Goal: Task Accomplishment & Management: Complete application form

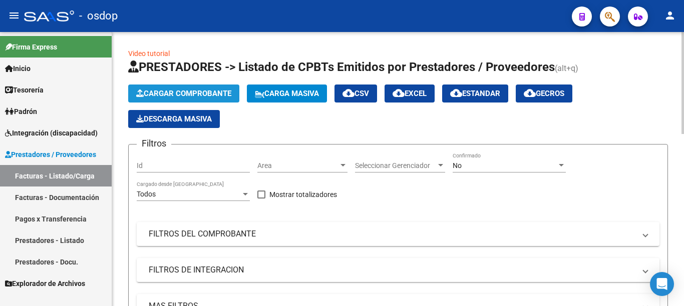
click at [186, 97] on span "Cargar Comprobante" at bounding box center [183, 93] width 95 height 9
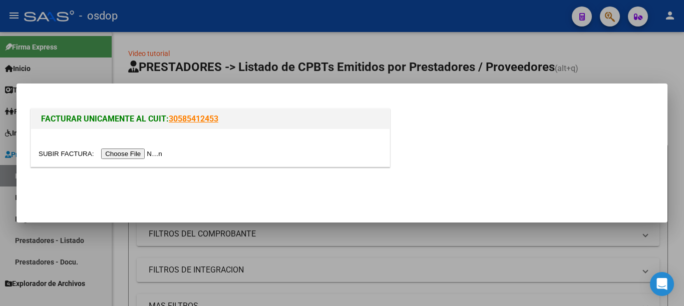
click at [134, 150] on input "file" at bounding box center [102, 154] width 127 height 11
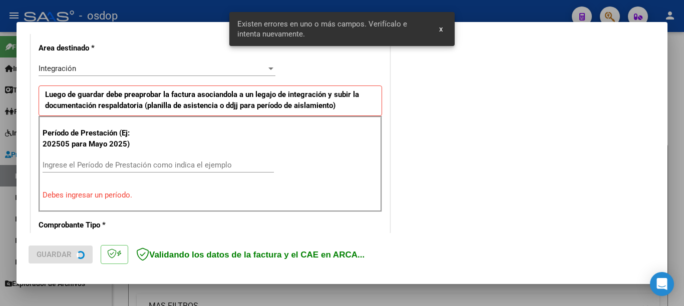
scroll to position [230, 0]
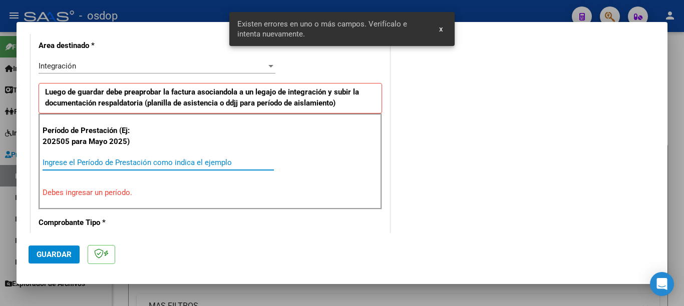
click at [165, 161] on input "Ingrese el Período de Prestación como indica el ejemplo" at bounding box center [158, 162] width 231 height 9
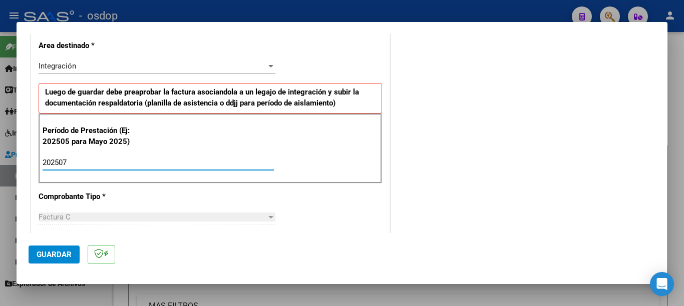
scroll to position [330, 0]
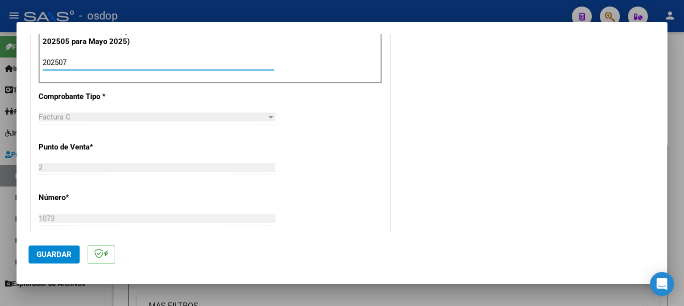
type input "202507"
click at [62, 257] on span "Guardar" at bounding box center [54, 254] width 35 height 9
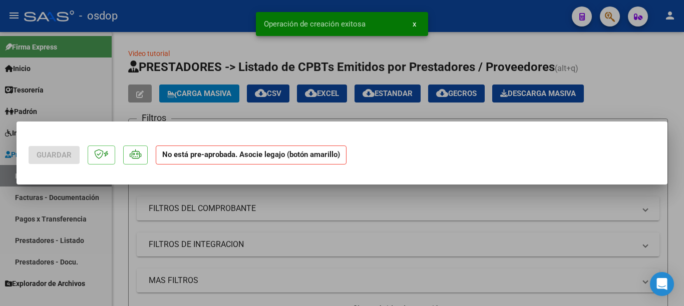
scroll to position [0, 0]
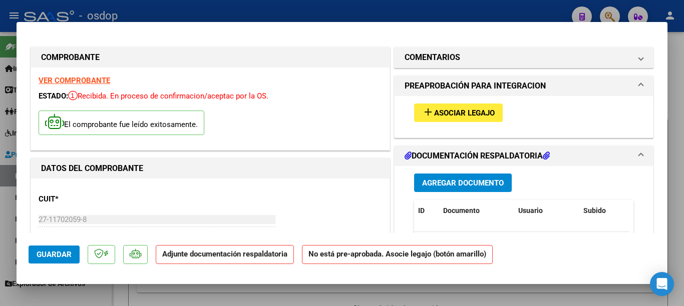
click at [422, 115] on mat-icon "add" at bounding box center [428, 112] width 12 height 12
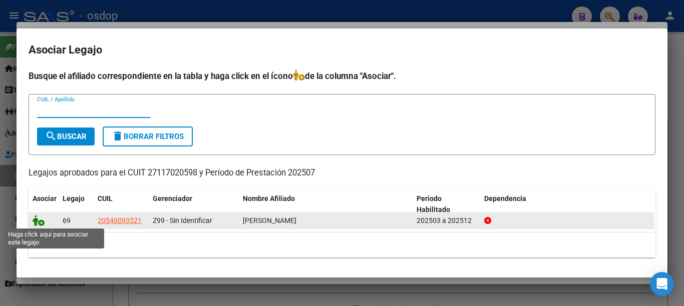
click at [35, 218] on icon at bounding box center [39, 220] width 12 height 11
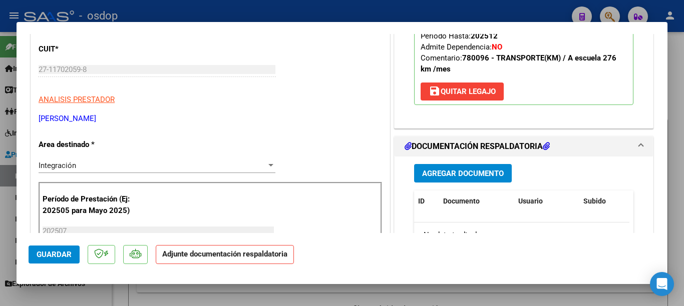
scroll to position [200, 0]
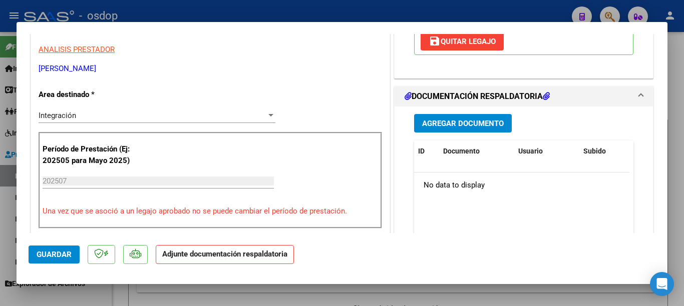
click at [452, 113] on div "Agregar Documento ID Documento Usuario Subido Acción No data to display 0 total…" at bounding box center [523, 207] width 234 height 200
click at [452, 128] on span "Agregar Documento" at bounding box center [463, 123] width 82 height 9
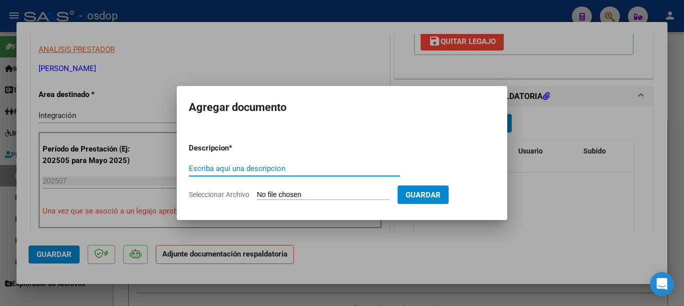
click at [352, 167] on input "Escriba aquí una descripcion" at bounding box center [294, 168] width 211 height 9
type input "planilla"
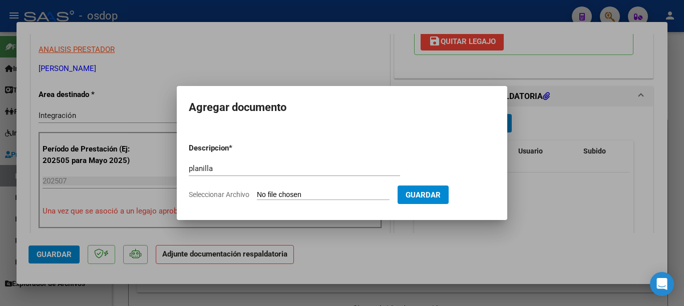
click at [369, 197] on input "Seleccionar Archivo" at bounding box center [323, 196] width 133 height 10
type input "C:\fakepath\[PERSON_NAME] [DATE].pdf"
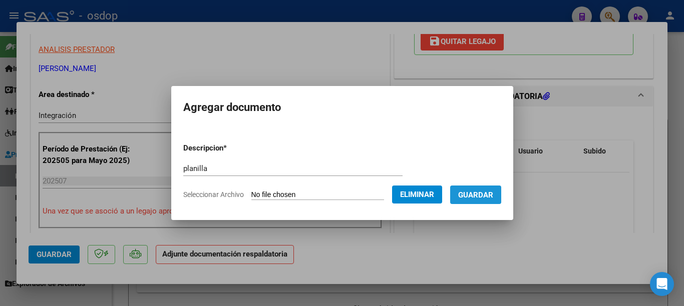
click at [478, 198] on span "Guardar" at bounding box center [475, 195] width 35 height 9
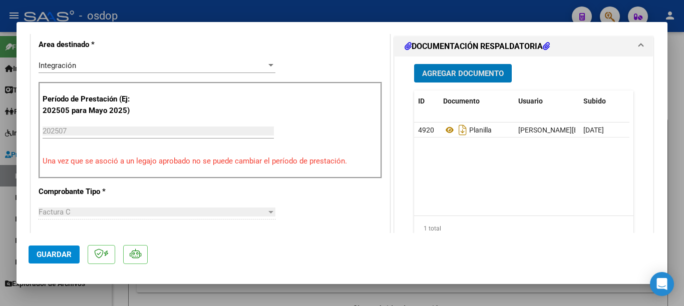
scroll to position [400, 0]
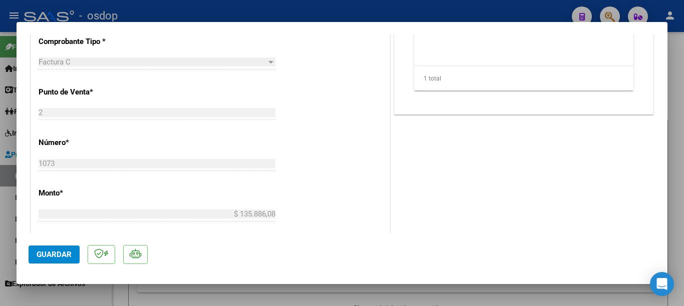
click at [57, 260] on button "Guardar" at bounding box center [54, 255] width 51 height 18
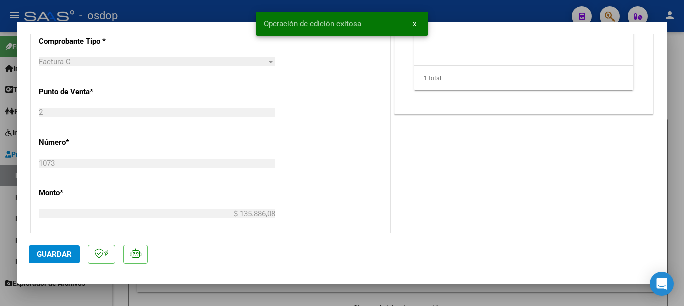
click at [0, 154] on div at bounding box center [342, 153] width 684 height 306
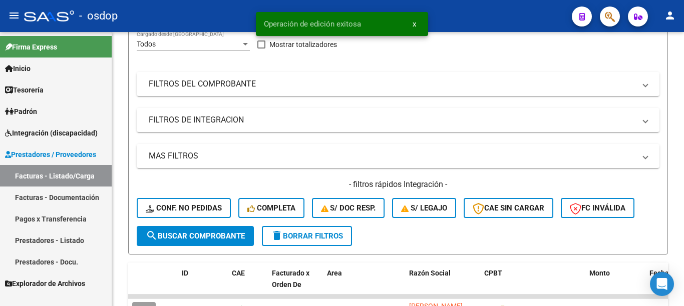
scroll to position [250, 0]
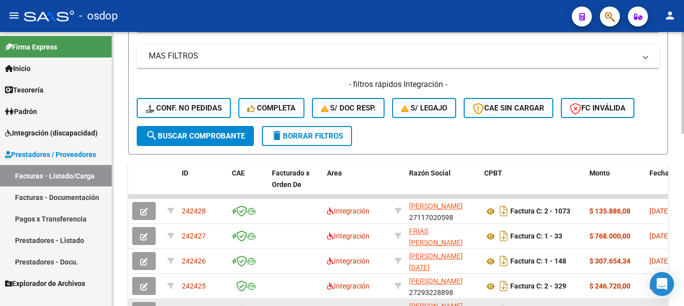
click at [161, 305] on datatable-body-cell at bounding box center [145, 311] width 35 height 25
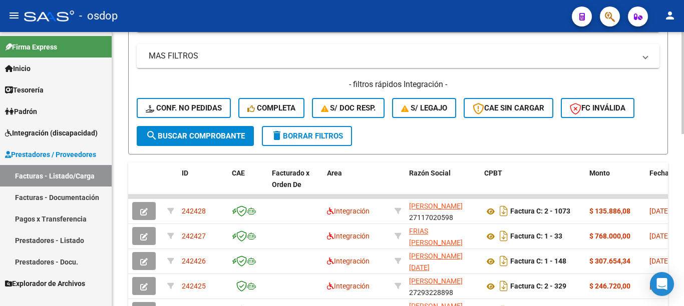
scroll to position [0, 0]
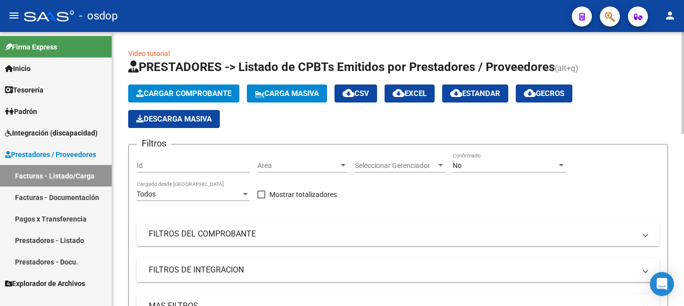
click at [165, 94] on span "Cargar Comprobante" at bounding box center [183, 93] width 95 height 9
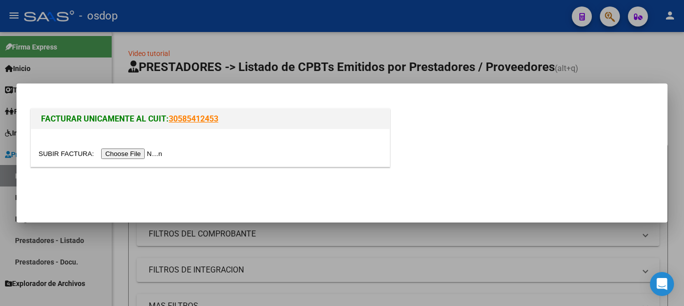
click at [152, 155] on input "file" at bounding box center [102, 154] width 127 height 11
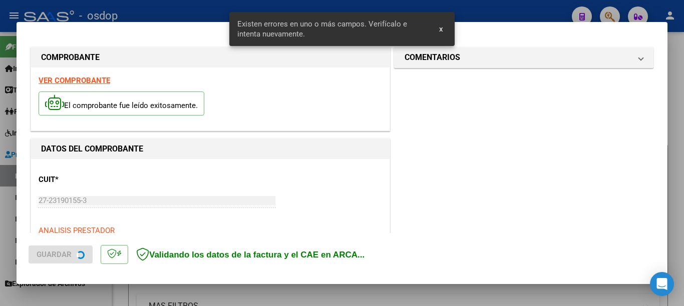
scroll to position [230, 0]
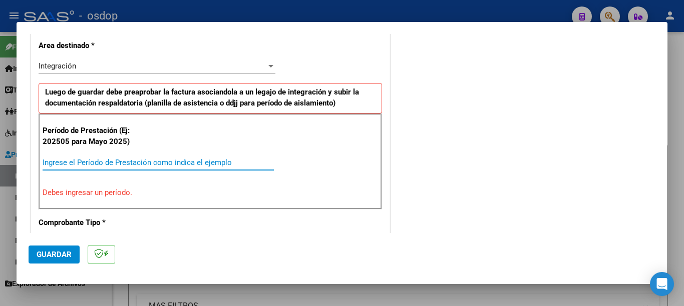
click at [186, 164] on input "Ingrese el Período de Prestación como indica el ejemplo" at bounding box center [158, 162] width 231 height 9
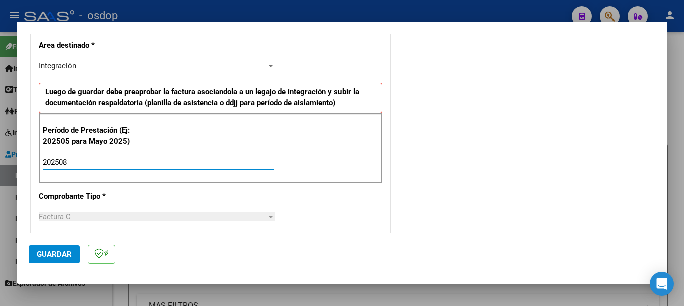
type input "202508"
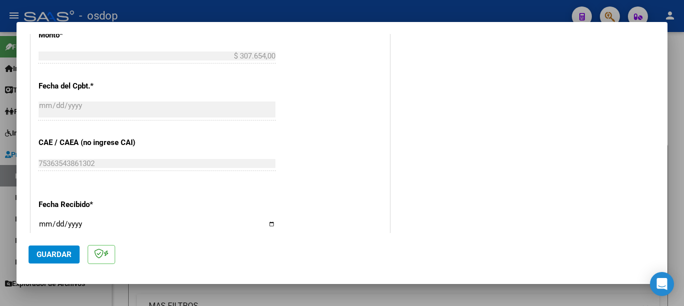
scroll to position [631, 0]
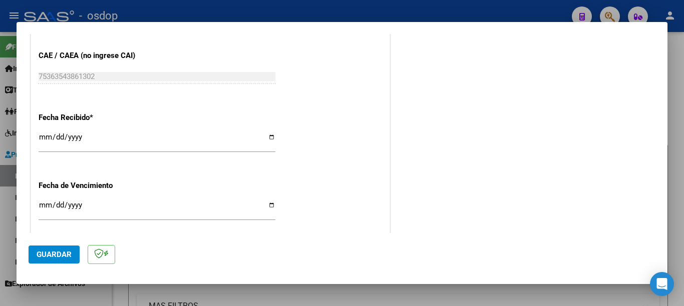
click at [61, 252] on span "Guardar" at bounding box center [54, 254] width 35 height 9
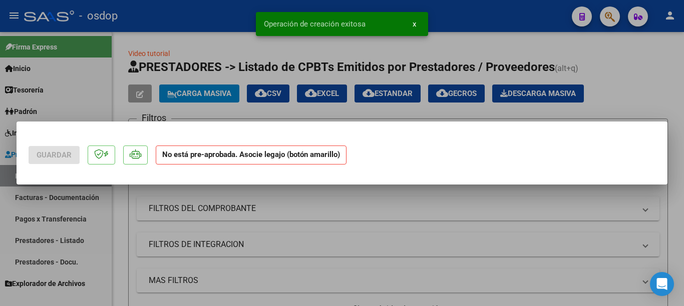
scroll to position [0, 0]
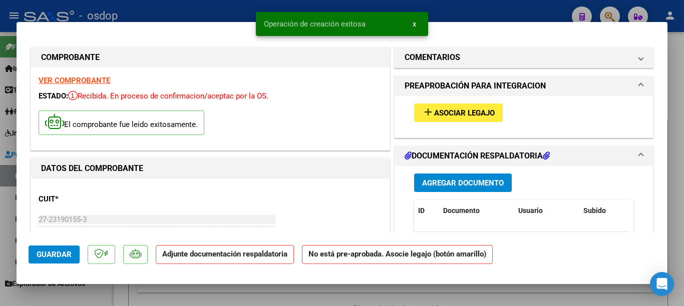
click at [426, 112] on mat-icon "add" at bounding box center [428, 112] width 12 height 12
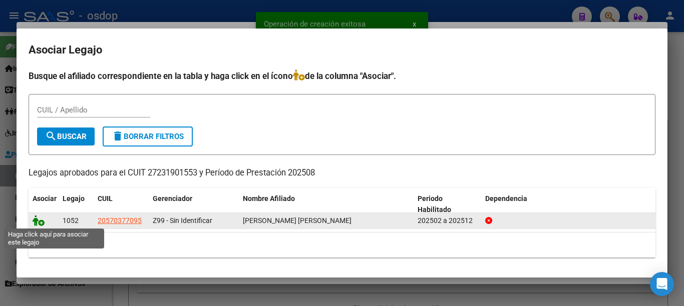
click at [37, 224] on icon at bounding box center [39, 220] width 12 height 11
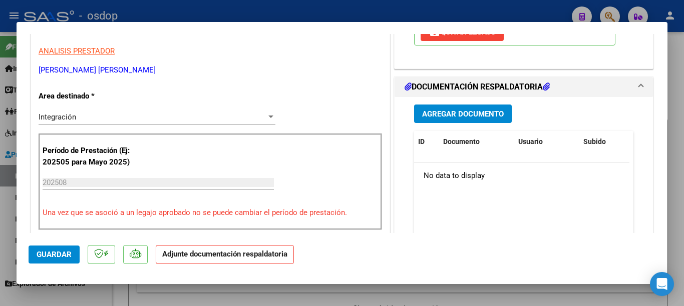
scroll to position [250, 0]
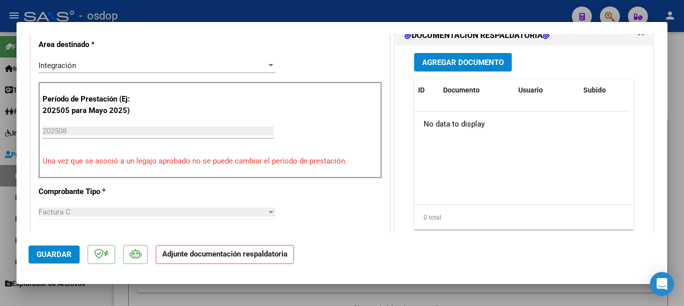
click at [469, 59] on span "Agregar Documento" at bounding box center [463, 62] width 82 height 9
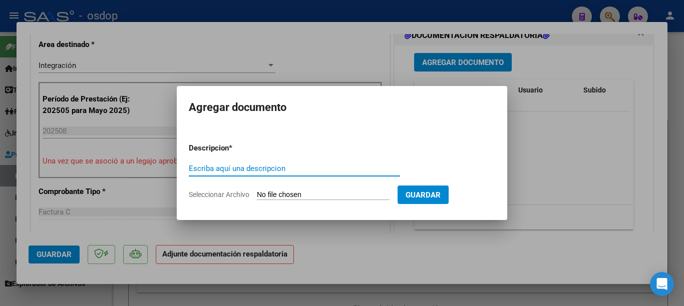
click at [270, 176] on div "Escriba aquí una descripcion" at bounding box center [294, 168] width 211 height 15
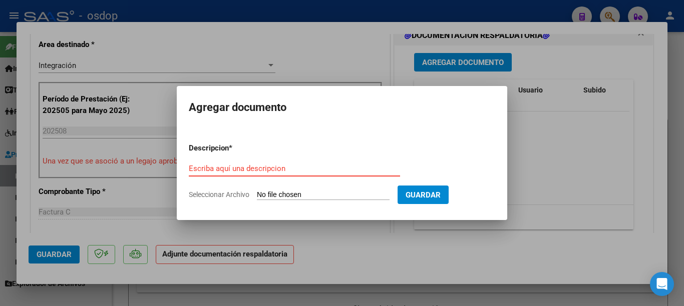
click at [271, 171] on input "Escriba aquí una descripcion" at bounding box center [294, 168] width 211 height 9
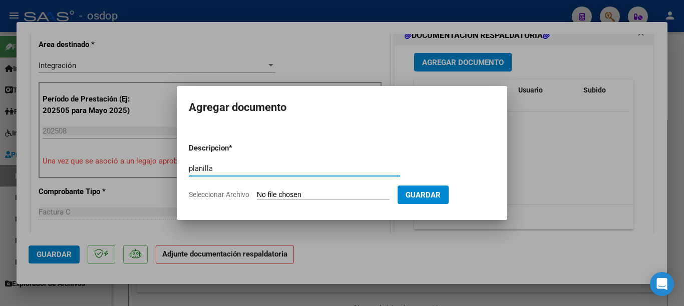
type input "planilla"
click at [300, 196] on input "Seleccionar Archivo" at bounding box center [323, 196] width 133 height 10
type input "C:\fakepath\asistencia [PERSON_NAME].pdf"
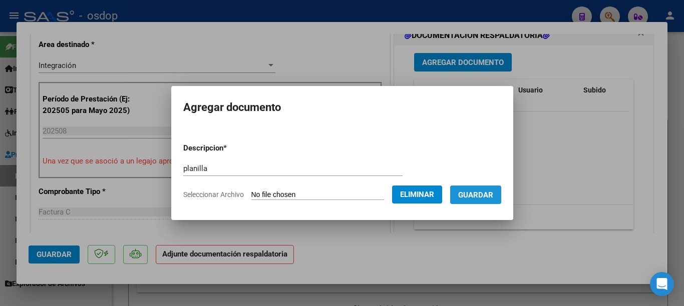
click at [493, 198] on span "Guardar" at bounding box center [475, 195] width 35 height 9
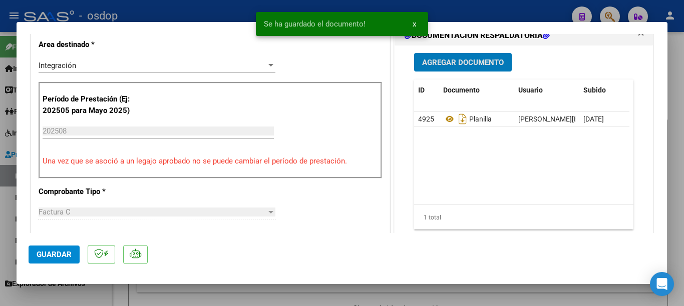
click at [63, 251] on span "Guardar" at bounding box center [54, 254] width 35 height 9
click at [0, 153] on div at bounding box center [342, 153] width 684 height 306
